Goal: Information Seeking & Learning: Learn about a topic

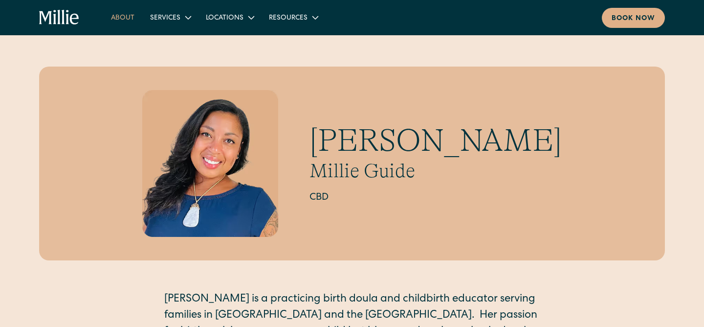
click at [123, 22] on link "About" at bounding box center [122, 17] width 39 height 16
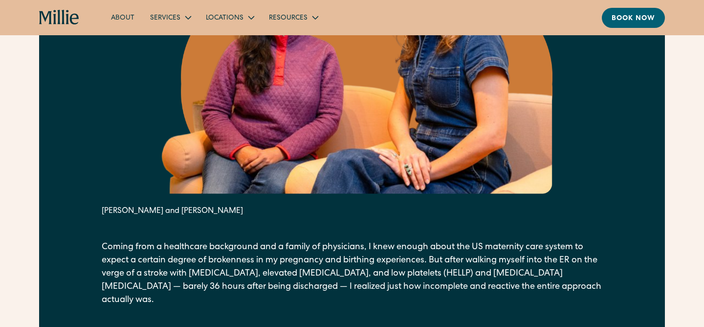
scroll to position [738, 0]
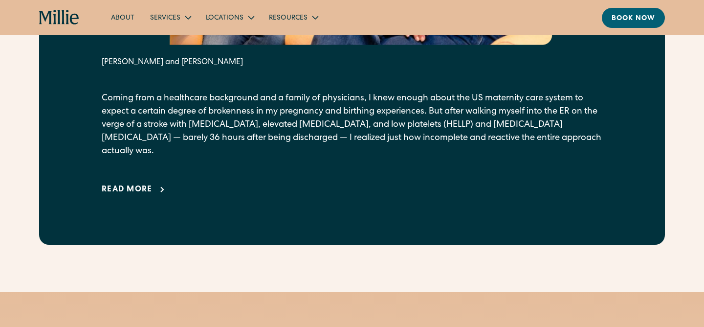
click at [156, 184] on icon at bounding box center [162, 190] width 12 height 12
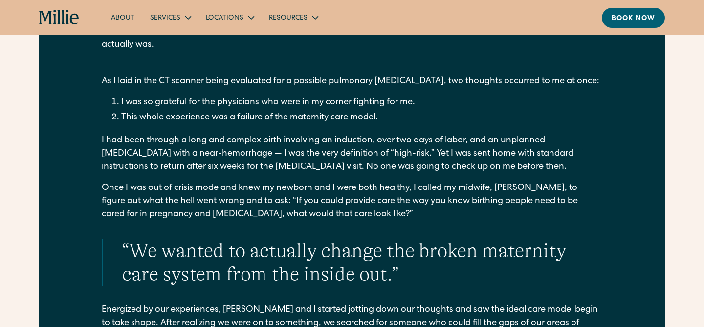
scroll to position [846, 0]
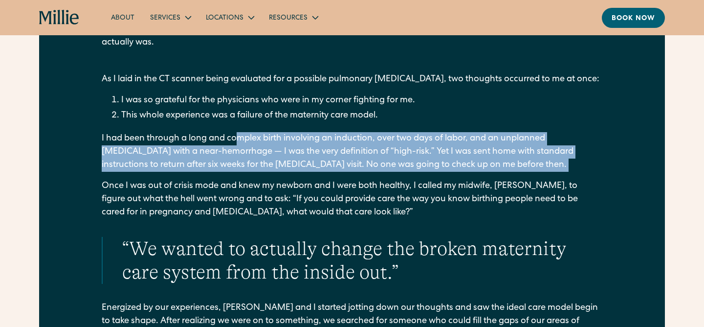
drag, startPoint x: 238, startPoint y: 128, endPoint x: 258, endPoint y: 165, distance: 42.0
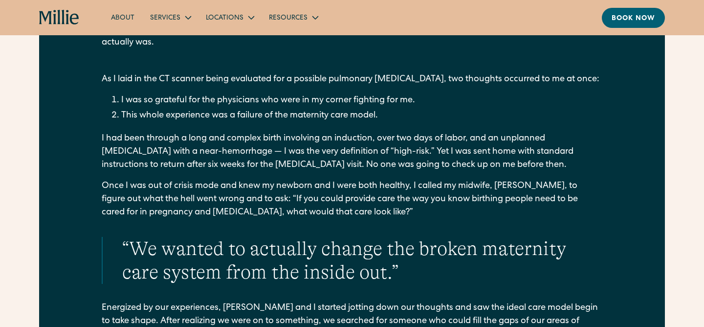
click at [167, 179] on p "Once I was out of crisis mode and knew my newborn and I were both healthy, I ca…" at bounding box center [352, 199] width 501 height 40
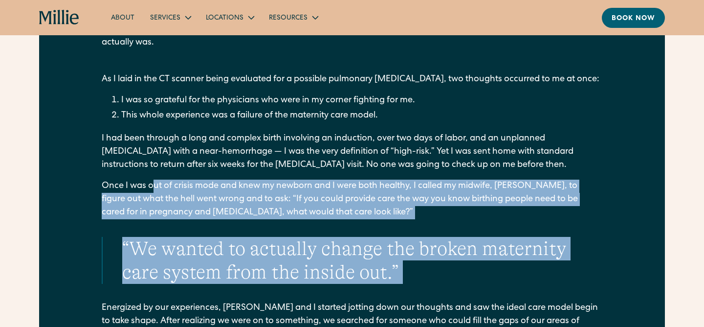
drag, startPoint x: 152, startPoint y: 168, endPoint x: 190, endPoint y: 281, distance: 119.2
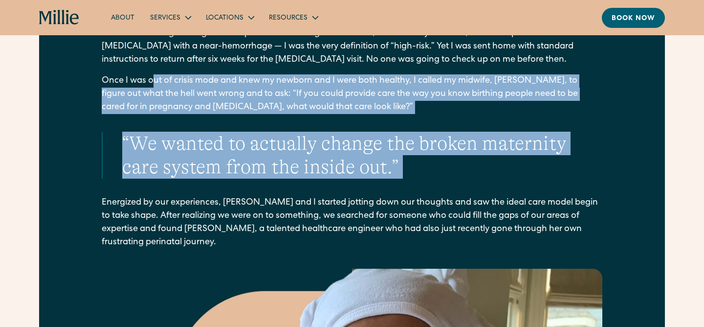
scroll to position [958, 0]
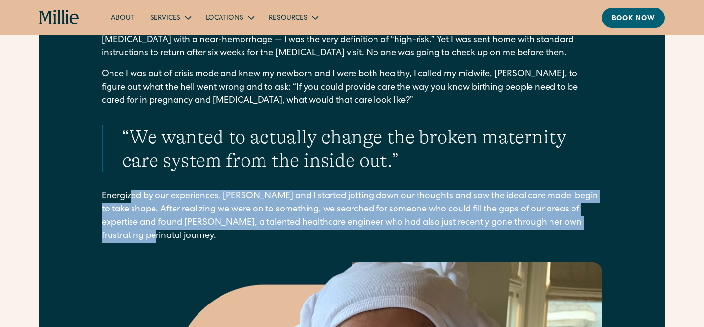
drag, startPoint x: 146, startPoint y: 225, endPoint x: 132, endPoint y: 184, distance: 43.2
click at [132, 190] on p "Energized by our experiences, Talia and I started jotting down our thoughts and…" at bounding box center [352, 216] width 501 height 53
click at [150, 219] on p "Energized by our experiences, Talia and I started jotting down our thoughts and…" at bounding box center [352, 216] width 501 height 53
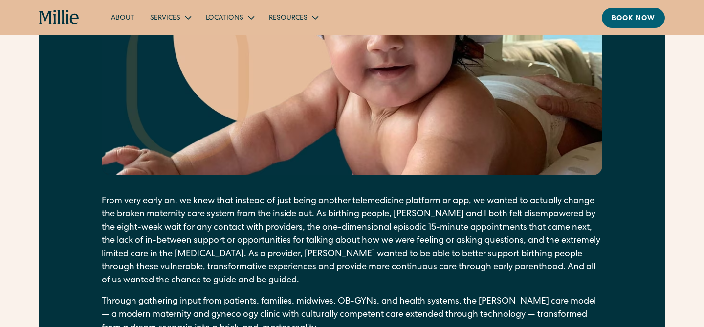
scroll to position [1313, 0]
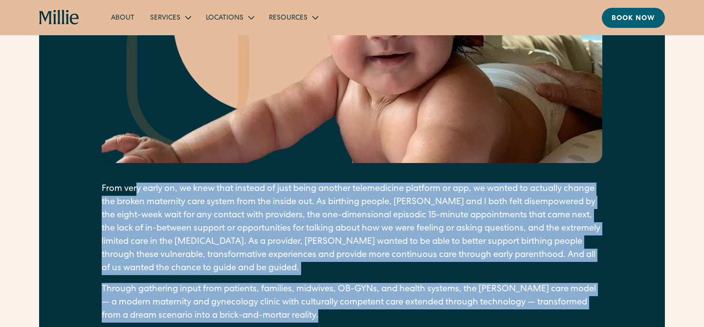
drag, startPoint x: 137, startPoint y: 177, endPoint x: 251, endPoint y: 316, distance: 179.6
click at [251, 316] on div "As I laid in the CT scanner being evaluated for a possible pulmonary embolism, …" at bounding box center [352, 111] width 501 height 1011
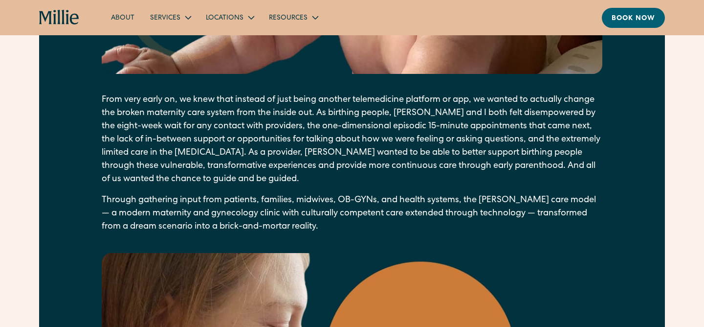
scroll to position [1403, 0]
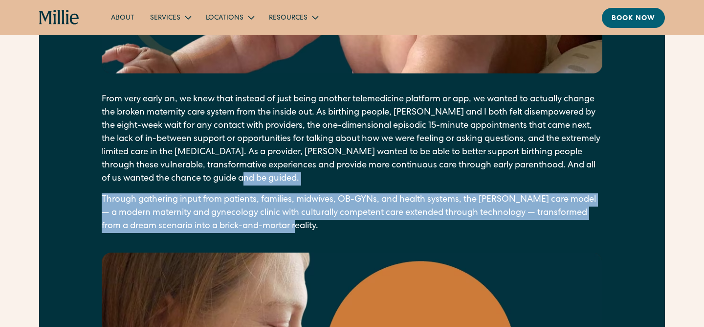
drag, startPoint x: 321, startPoint y: 216, endPoint x: 311, endPoint y: 171, distance: 45.7
click at [311, 171] on div "As I laid in the CT scanner being evaluated for a possible pulmonary embolism, …" at bounding box center [352, 21] width 501 height 1011
click at [311, 171] on p "From very early on, we knew that instead of just being another telemedicine pla…" at bounding box center [352, 139] width 501 height 92
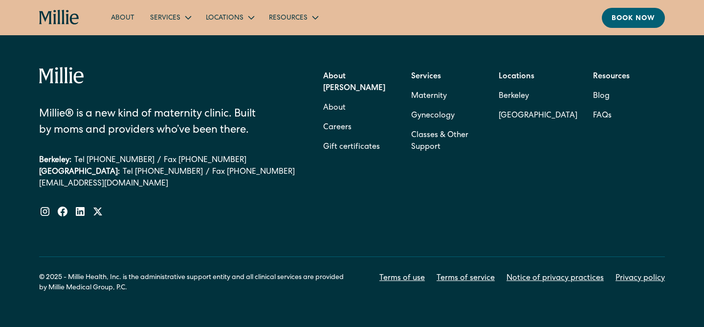
scroll to position [4213, 0]
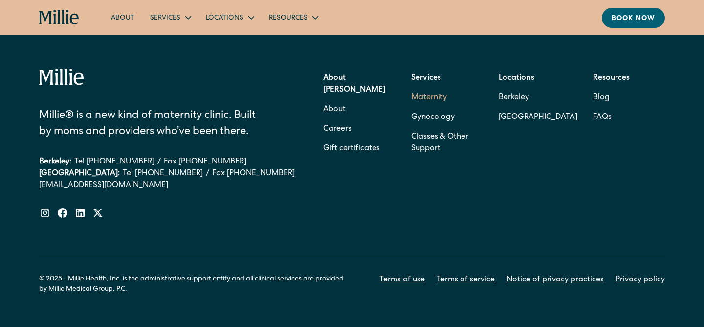
click at [429, 89] on link "Maternity" at bounding box center [429, 98] width 36 height 20
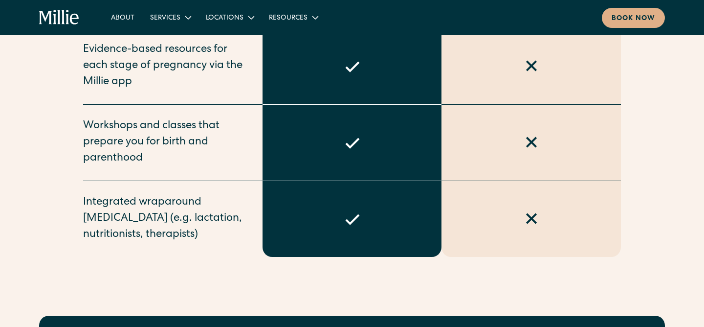
scroll to position [1072, 0]
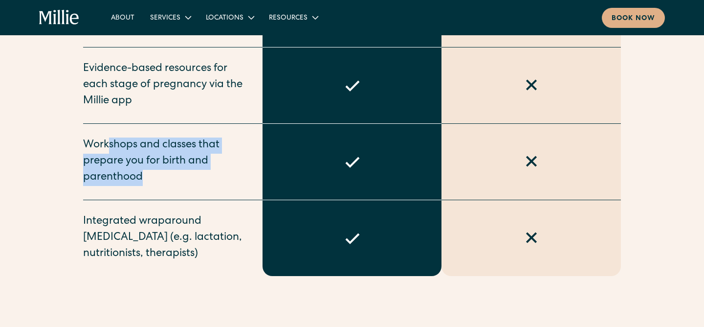
drag, startPoint x: 108, startPoint y: 131, endPoint x: 140, endPoint y: 165, distance: 46.7
click at [140, 165] on div "Workshops and classes that prepare you for birth and parenthood" at bounding box center [167, 161] width 168 height 48
drag, startPoint x: 166, startPoint y: 166, endPoint x: 85, endPoint y: 132, distance: 87.6
click at [85, 137] on div "Workshops and classes that prepare you for birth and parenthood" at bounding box center [167, 161] width 168 height 48
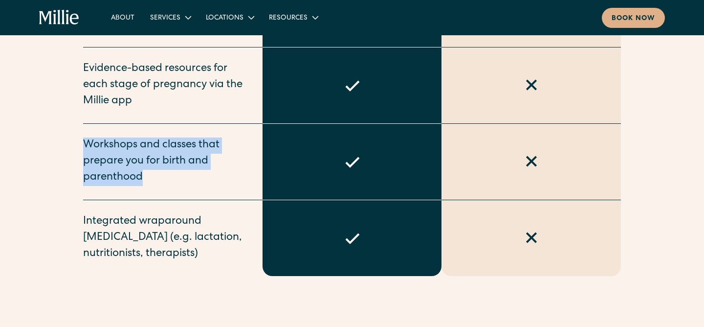
click at [85, 137] on div "Workshops and classes that prepare you for birth and parenthood" at bounding box center [167, 161] width 168 height 48
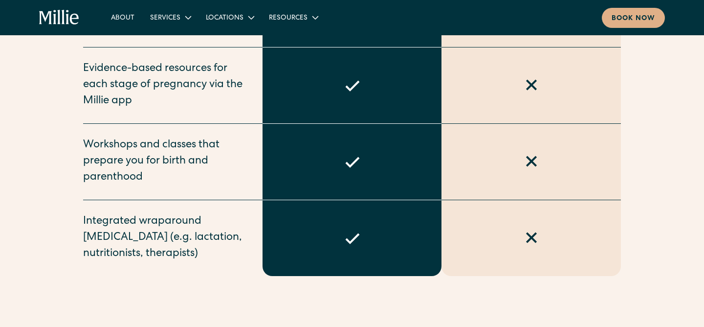
drag, startPoint x: 213, startPoint y: 245, endPoint x: 147, endPoint y: 214, distance: 73.1
click at [147, 214] on div "Integrated wraparound supportive care (e.g. lactation, nutritionists, therapist…" at bounding box center [167, 238] width 168 height 48
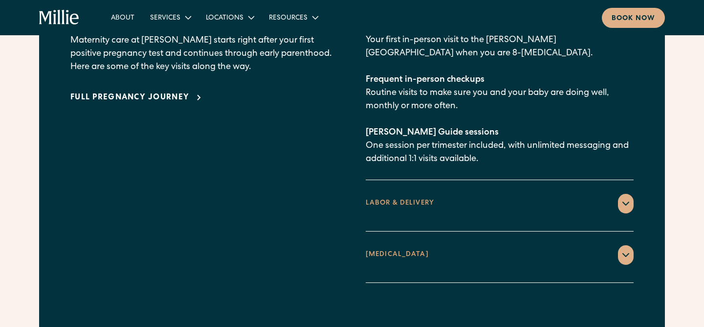
scroll to position [1519, 0]
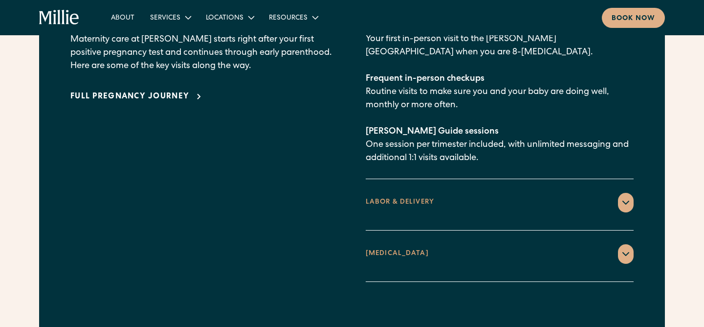
click at [627, 197] on icon at bounding box center [626, 203] width 12 height 12
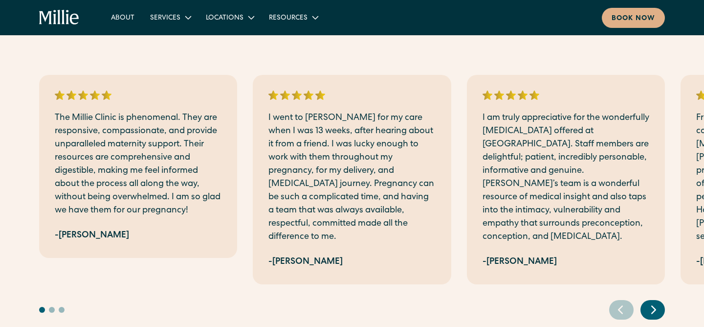
scroll to position [2132, 0]
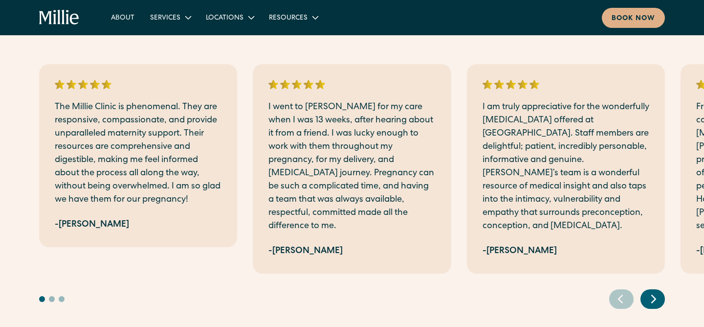
click at [650, 291] on icon "Next slide" at bounding box center [653, 298] width 15 height 15
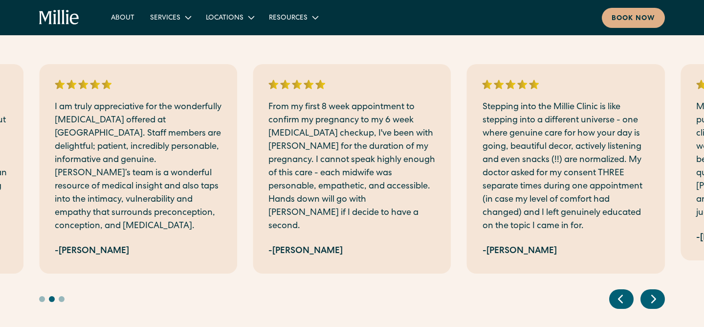
click at [650, 291] on icon "Next slide" at bounding box center [653, 298] width 15 height 15
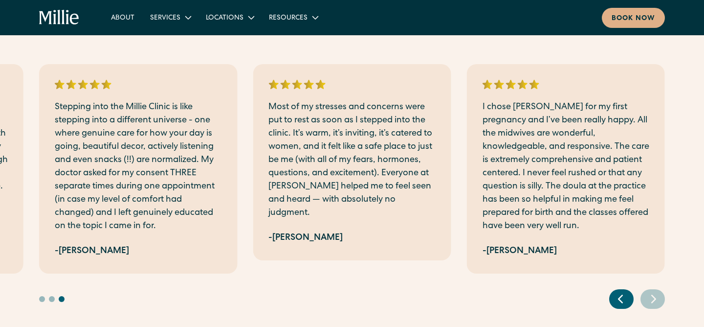
click at [650, 291] on icon "Next slide" at bounding box center [653, 298] width 15 height 15
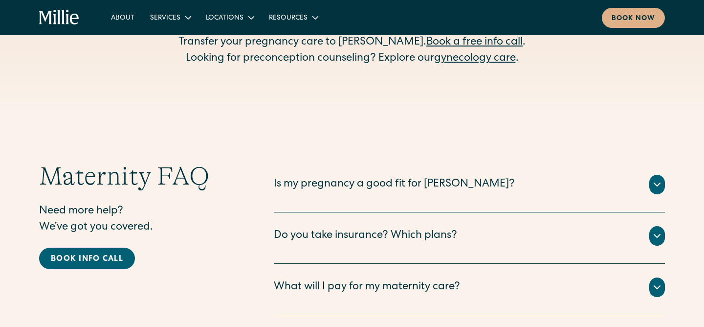
scroll to position [2980, 0]
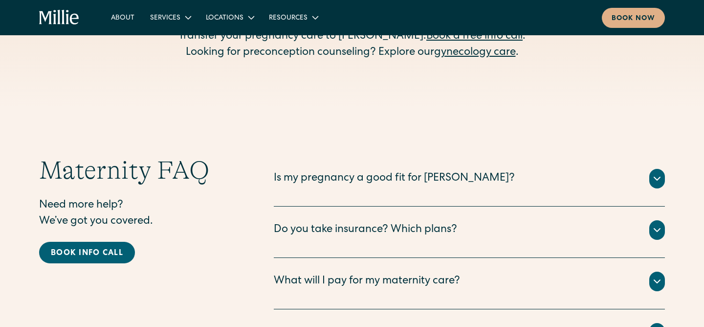
click at [657, 173] on icon at bounding box center [657, 179] width 12 height 12
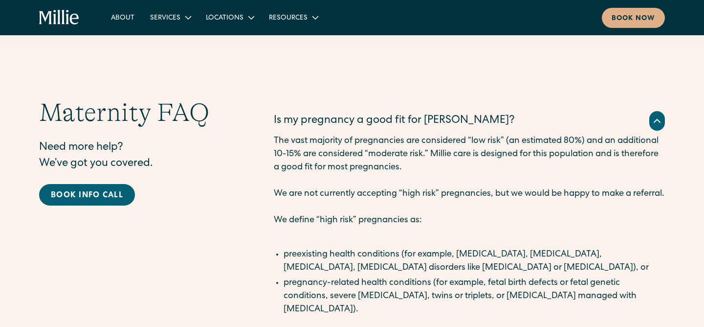
scroll to position [3034, 0]
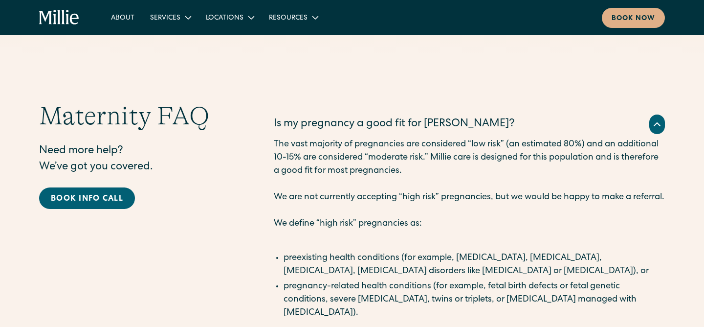
click at [656, 118] on icon at bounding box center [657, 124] width 12 height 12
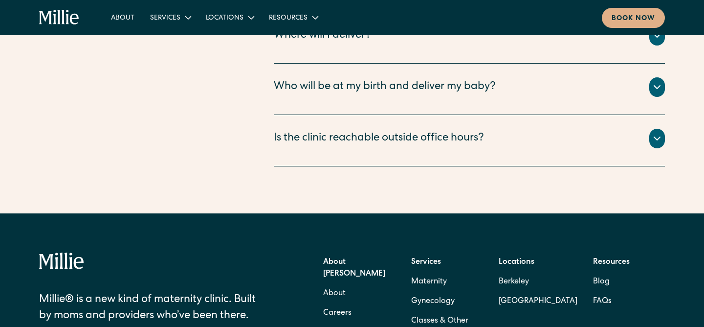
scroll to position [3543, 0]
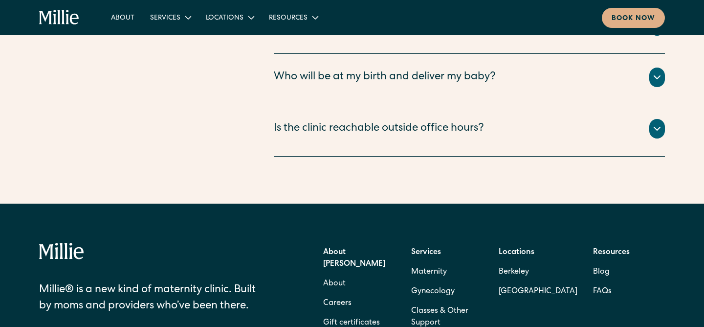
click at [593, 243] on div "Resources" at bounding box center [611, 253] width 37 height 20
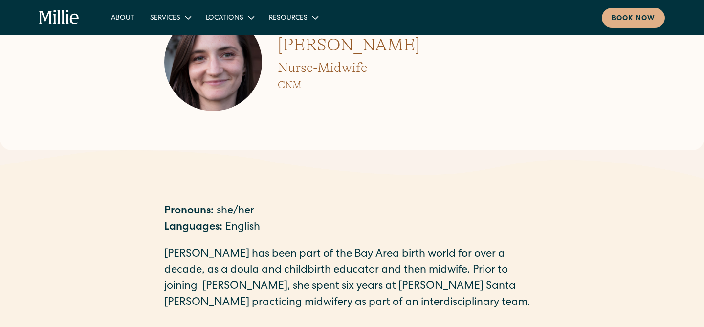
scroll to position [8, 0]
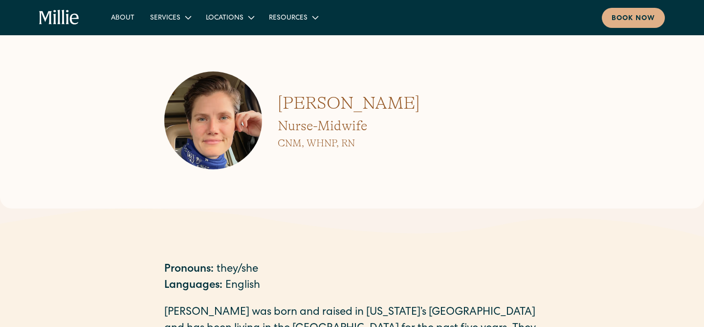
scroll to position [20, 0]
